Goal: Use online tool/utility: Use online tool/utility

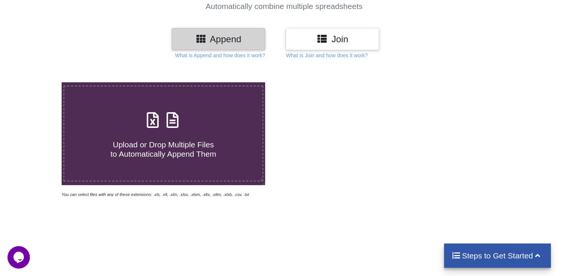
scroll to position [75, 0]
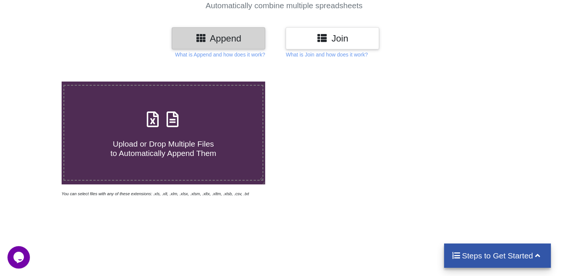
click at [165, 144] on span "Upload or Drop Multiple Files to Automatically Append Them" at bounding box center [164, 148] width 106 height 18
click at [39, 81] on input "Upload or Drop Multiple Files to Automatically Append Them" at bounding box center [39, 81] width 0 height 0
type input "C:\fakepath\01.09.xlsx"
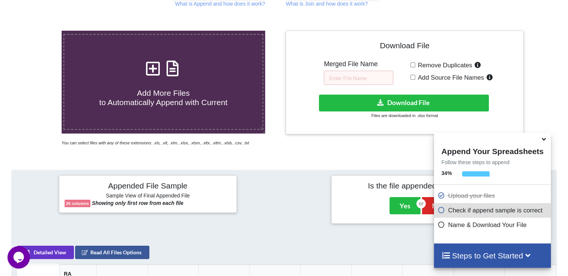
scroll to position [0, 0]
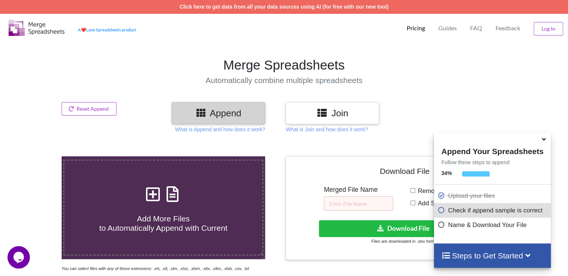
click at [542, 141] on icon at bounding box center [544, 137] width 8 height 7
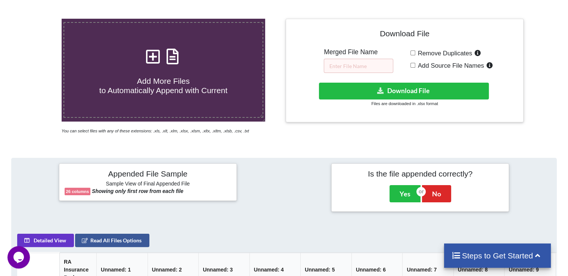
scroll to position [133, 0]
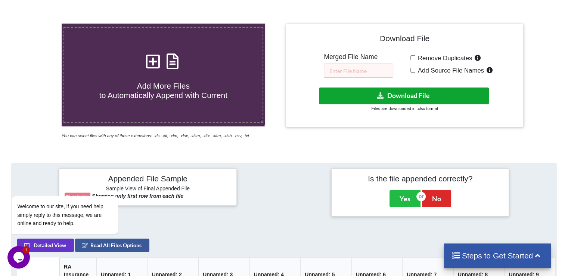
click at [432, 91] on button "Download File" at bounding box center [404, 95] width 170 height 17
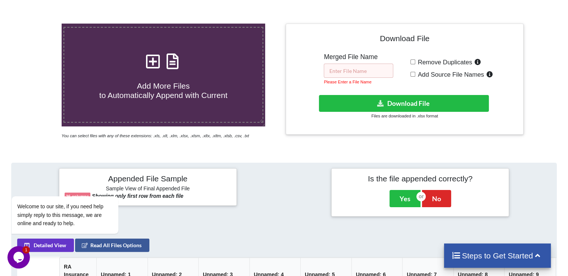
click at [342, 71] on input "text" at bounding box center [358, 70] width 69 height 14
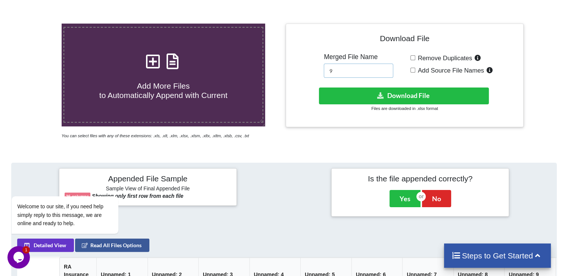
type input "9"
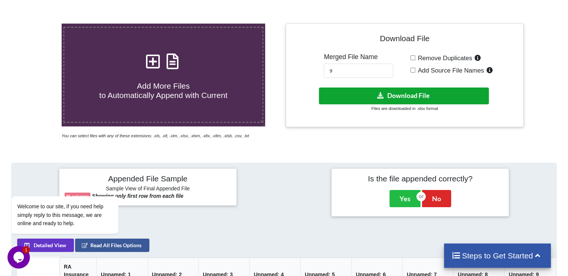
click at [419, 91] on button "Download File" at bounding box center [404, 95] width 170 height 17
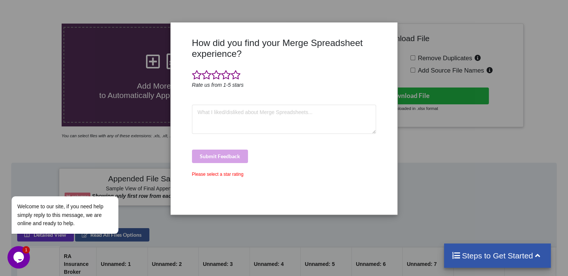
click at [456, 175] on div "How did you find your Merge Spreadsheet experience? Rate us from 1-5 stars Subm…" at bounding box center [284, 138] width 568 height 276
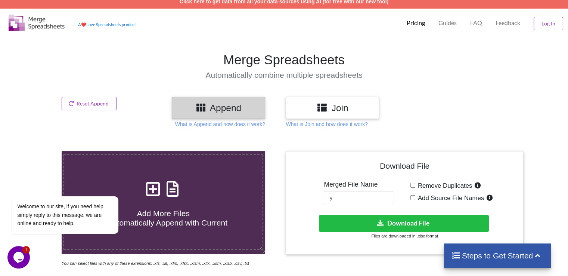
scroll to position [0, 0]
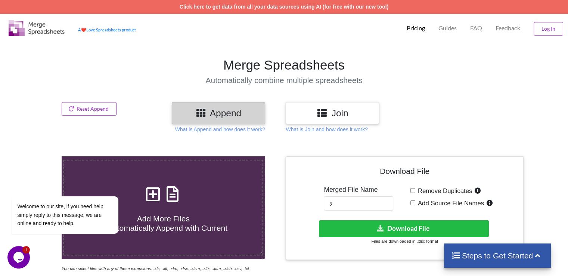
click at [42, 29] on img at bounding box center [37, 28] width 56 height 16
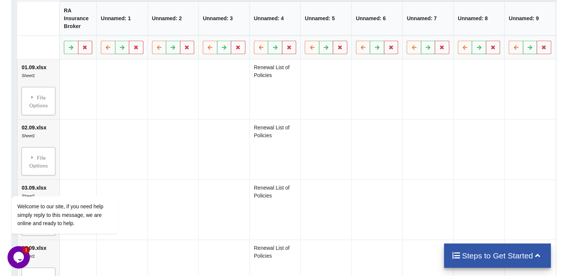
scroll to position [373, 0]
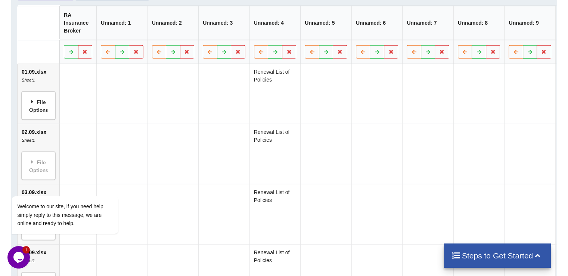
click at [46, 108] on div "File Options" at bounding box center [38, 105] width 29 height 24
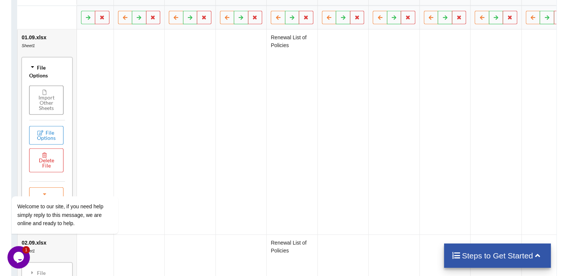
scroll to position [448, 0]
